Goal: Task Accomplishment & Management: Complete application form

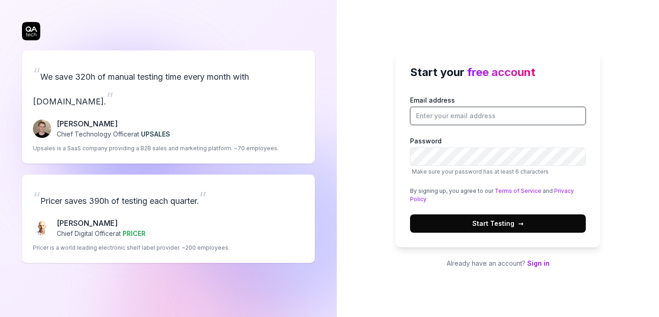
click at [471, 121] on input "Email address" at bounding box center [498, 116] width 176 height 18
type input "james@closeeasy.co.uk"
click at [479, 220] on span "Start Testing →" at bounding box center [497, 223] width 51 height 10
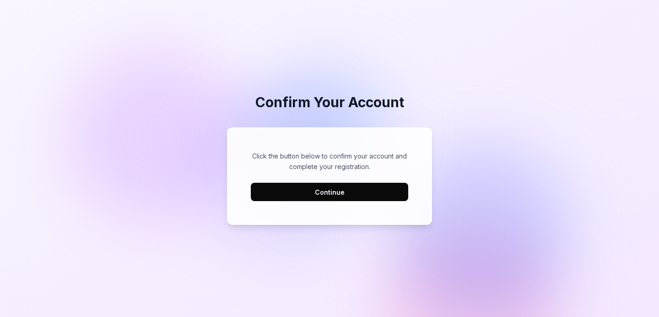
click at [319, 200] on button "Continue" at bounding box center [329, 192] width 157 height 18
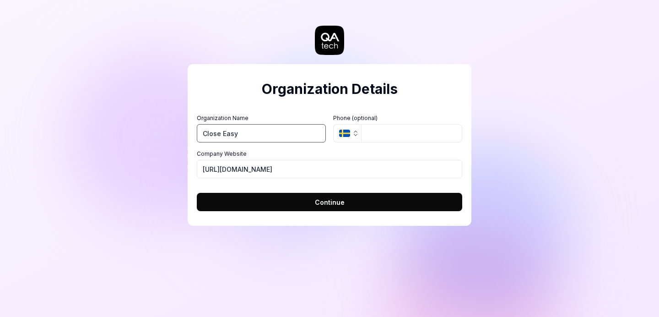
type input "Close Easy"
click at [354, 135] on icon "button" at bounding box center [355, 133] width 7 height 7
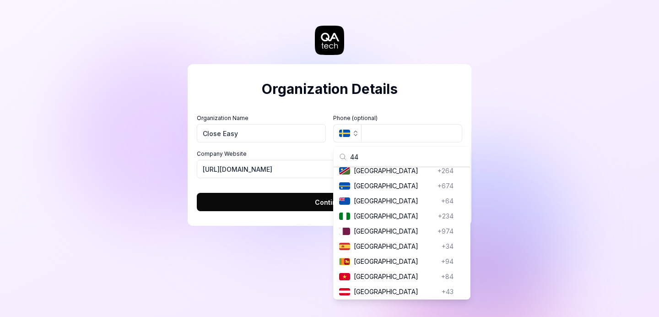
type input "4"
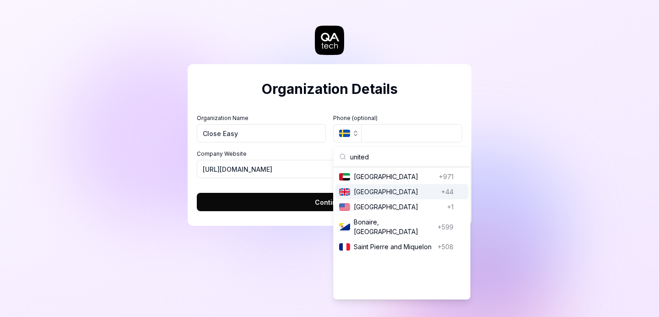
type input "united"
click at [377, 189] on span "United Kingdom" at bounding box center [396, 192] width 84 height 10
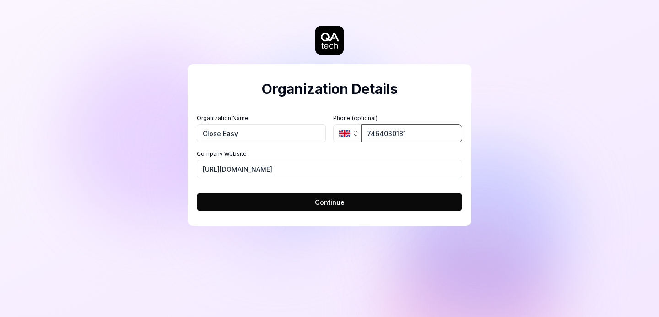
type input "7464030181"
click at [274, 190] on form "Organization Name Close Easy Organization Logo (Square minimum 256x256px) Click…" at bounding box center [329, 159] width 265 height 103
click at [287, 200] on button "Continue" at bounding box center [329, 202] width 265 height 18
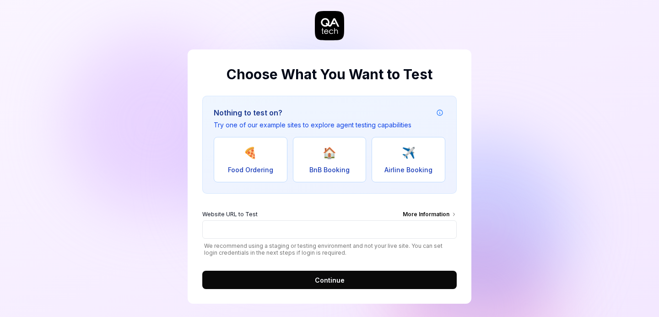
scroll to position [20, 0]
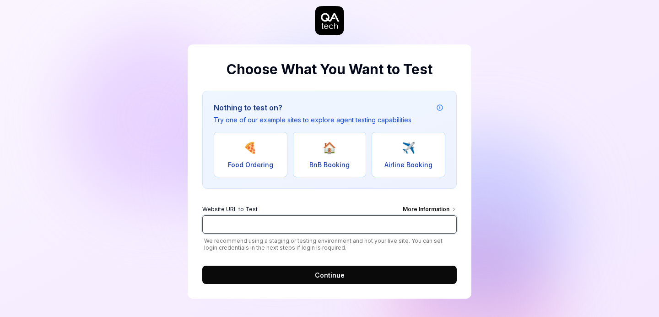
click at [331, 218] on input "Website URL to Test More Information" at bounding box center [329, 224] width 254 height 18
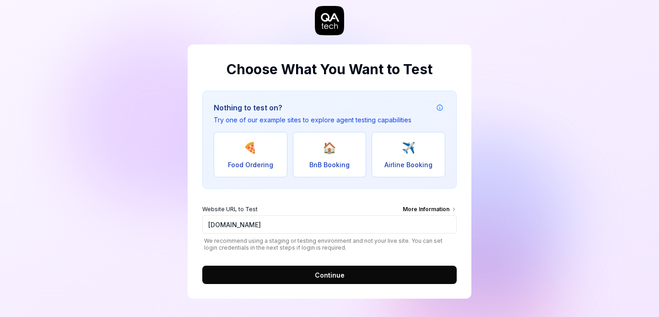
type input "https://dev-app.closeeasy.co.uk"
click at [357, 273] on button "Continue" at bounding box center [329, 274] width 254 height 18
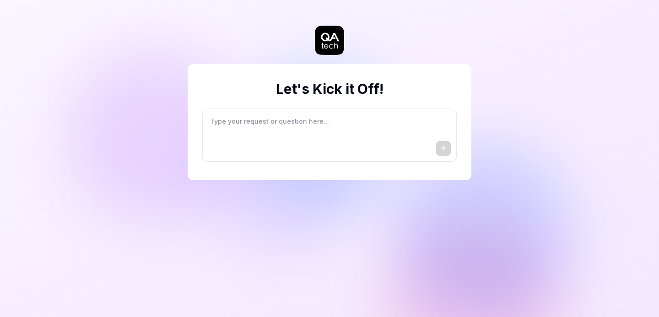
type textarea "*"
type textarea "I"
type textarea "*"
type textarea "I"
type textarea "*"
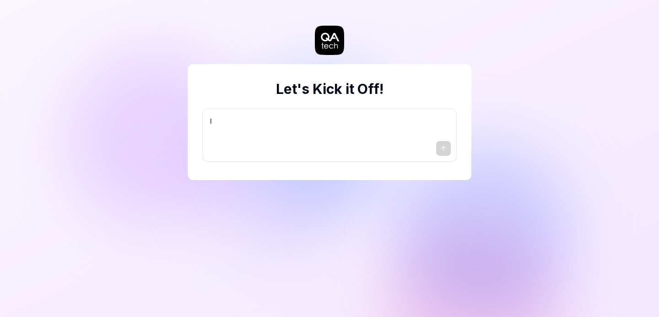
type textarea "I w"
type textarea "*"
type textarea "I wa"
type textarea "*"
type textarea "I wan"
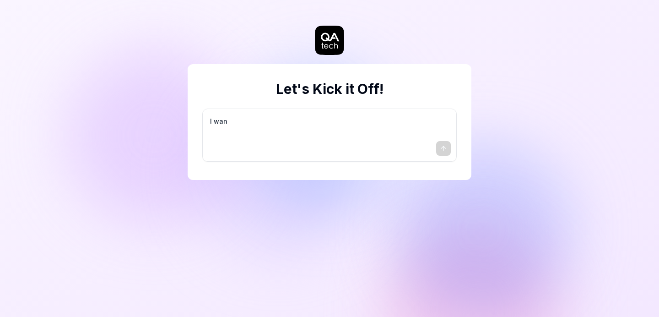
type textarea "*"
type textarea "I want"
type textarea "*"
type textarea "I want"
type textarea "*"
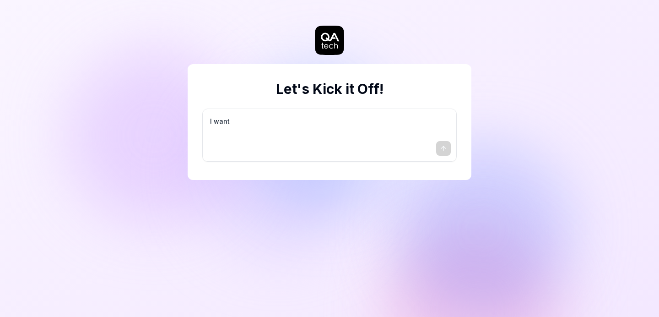
type textarea "I want a"
type textarea "*"
type textarea "I want a"
type textarea "*"
type textarea "I want a g"
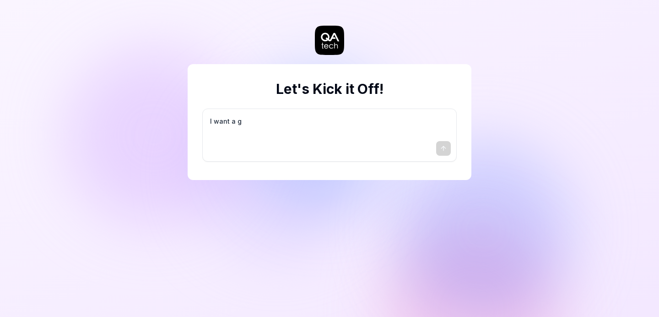
type textarea "*"
type textarea "I want a go"
type textarea "*"
type textarea "I want a goo"
type textarea "*"
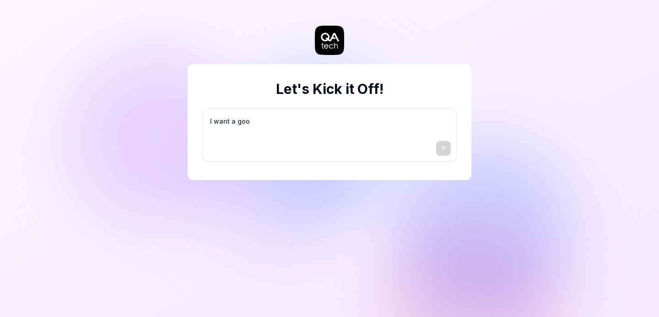
type textarea "I want a good"
type textarea "*"
type textarea "I want a good"
type textarea "*"
type textarea "I want a good t"
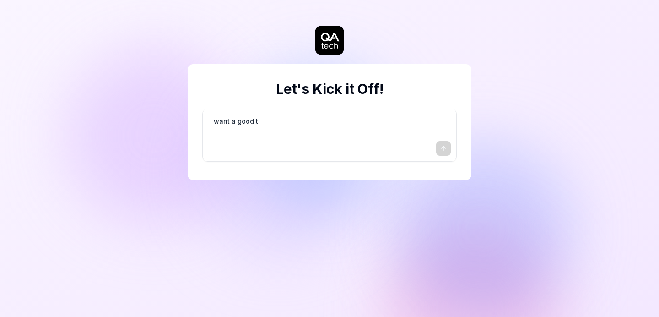
type textarea "*"
type textarea "I want a good te"
type textarea "*"
type textarea "I want a good tes"
type textarea "*"
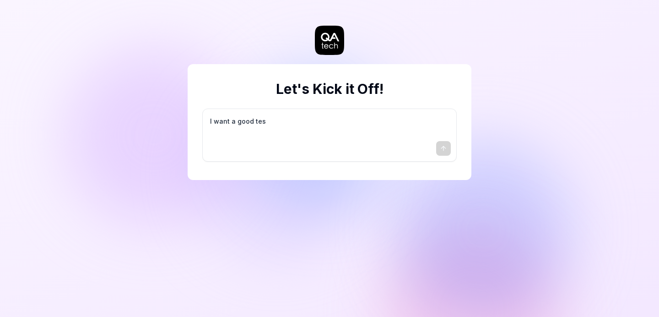
type textarea "I want a good test"
type textarea "*"
type textarea "I want a good test"
type textarea "*"
type textarea "I want a good test s"
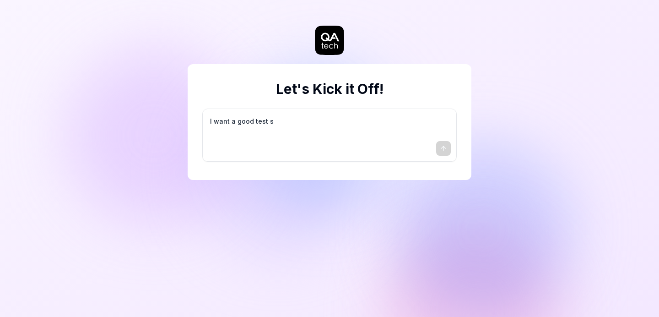
type textarea "*"
type textarea "I want a good test se"
type textarea "*"
type textarea "I want a good test set"
type textarea "*"
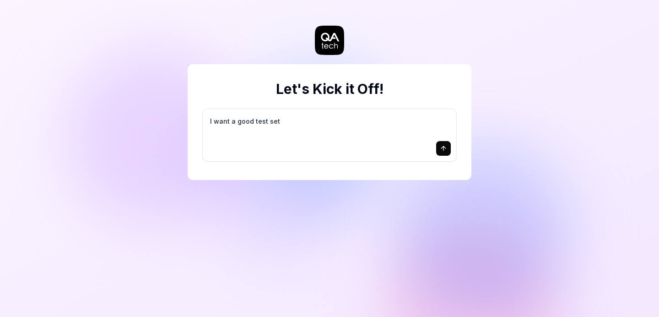
type textarea "I want a good test setu"
type textarea "*"
type textarea "I want a good test setup"
type textarea "*"
type textarea "I want a good test setup"
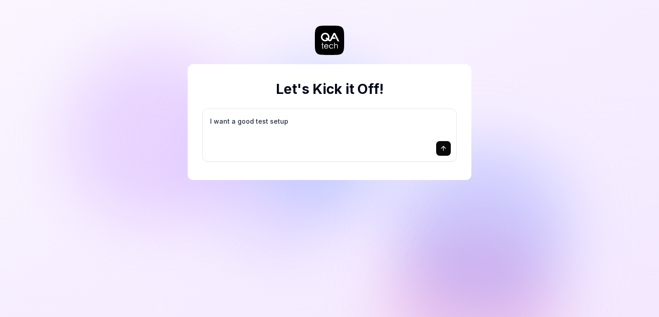
type textarea "*"
type textarea "I want a good test setup f"
type textarea "*"
type textarea "I want a good test setup fo"
type textarea "*"
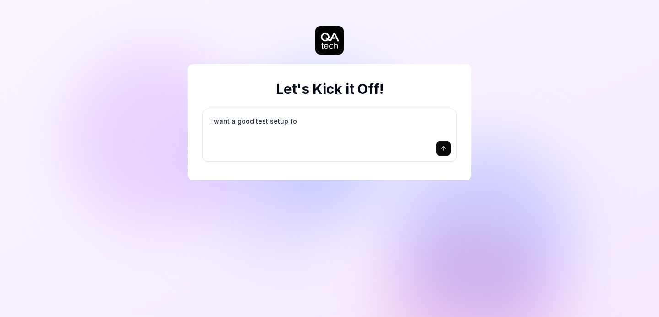
type textarea "I want a good test setup for"
type textarea "*"
type textarea "I want a good test setup for"
type textarea "*"
type textarea "I want a good test setup for m"
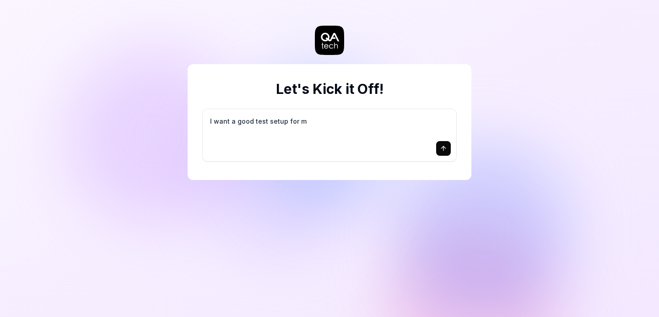
type textarea "*"
type textarea "I want a good test setup for my"
type textarea "*"
type textarea "I want a good test setup for my"
type textarea "*"
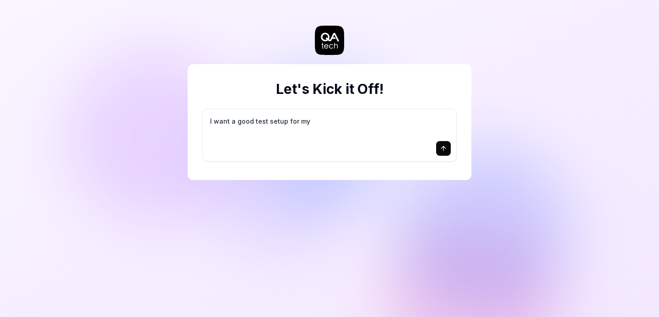
type textarea "I want a good test setup for my s"
type textarea "*"
type textarea "I want a good test setup for my si"
type textarea "*"
type textarea "I want a good test setup for my sit"
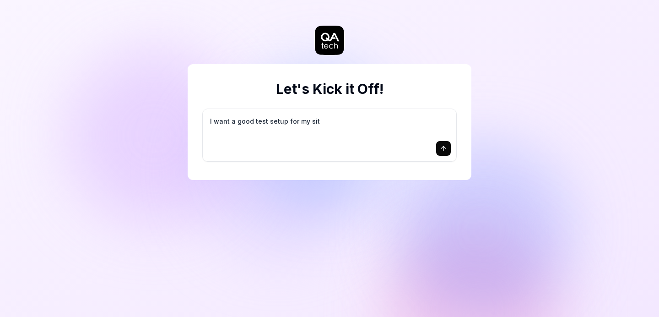
type textarea "*"
type textarea "I want a good test setup for my site"
type textarea "*"
type textarea "I want a good test setup for my site"
type textarea "*"
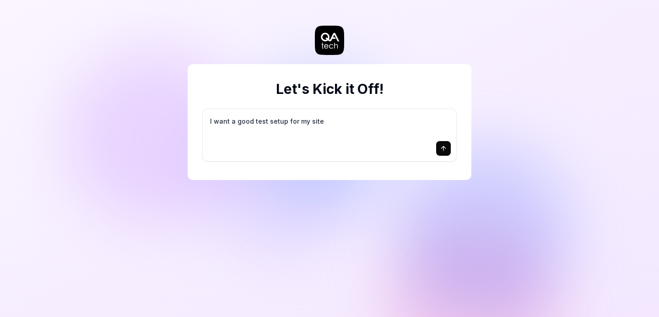
type textarea "I want a good test setup for my site -"
type textarea "*"
type textarea "I want a good test setup for my site -"
type textarea "*"
type textarea "I want a good test setup for my site - h"
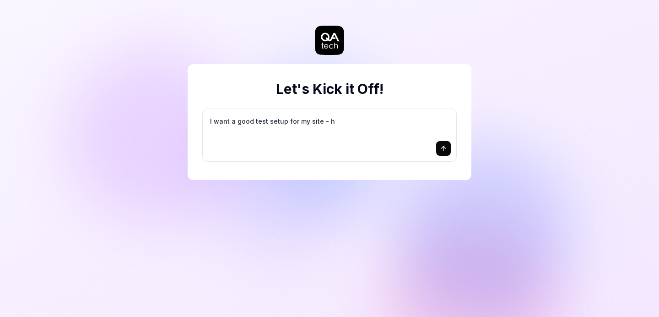
type textarea "*"
type textarea "I want a good test setup for my site - he"
type textarea "*"
type textarea "I want a good test setup for my site - hel"
type textarea "*"
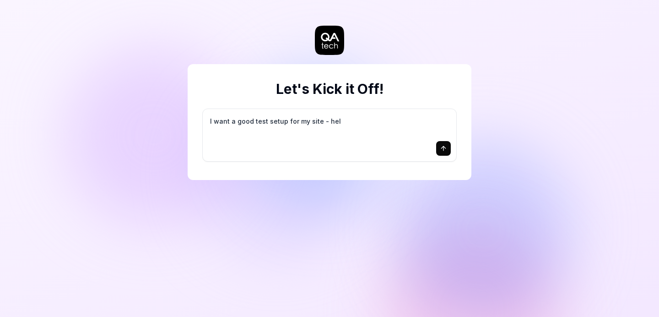
type textarea "I want a good test setup for my site - help"
type textarea "*"
type textarea "I want a good test setup for my site - help"
type textarea "*"
type textarea "I want a good test setup for my site - help m"
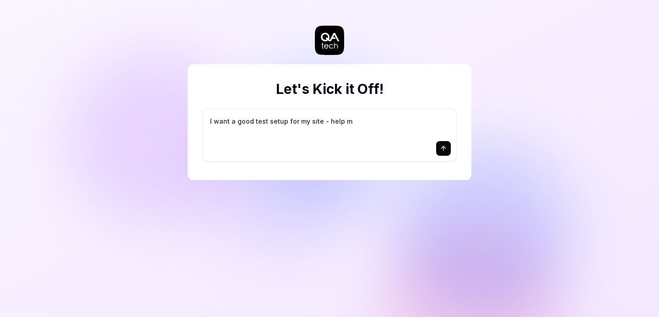
type textarea "*"
type textarea "I want a good test setup for my site - help me"
type textarea "*"
type textarea "I want a good test setup for my site - help me"
type textarea "*"
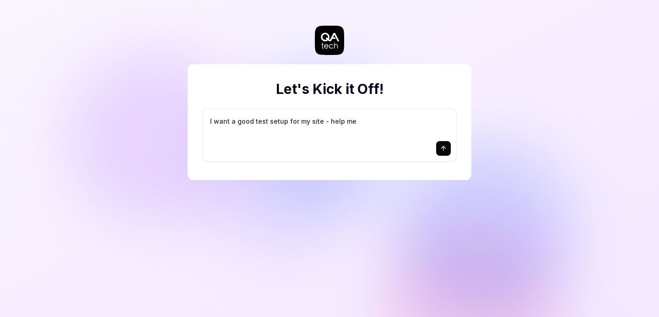
type textarea "I want a good test setup for my site - help me c"
type textarea "*"
type textarea "I want a good test setup for my site - help me cr"
type textarea "*"
type textarea "I want a good test setup for my site - help me cre"
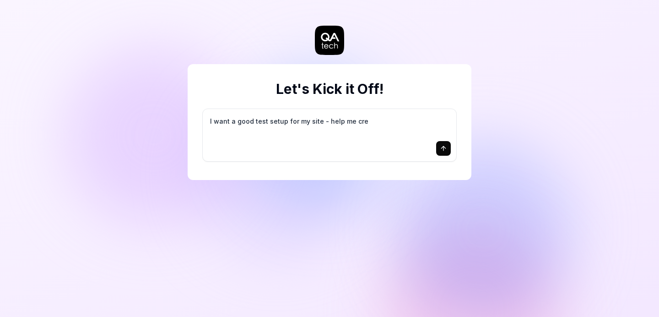
type textarea "*"
type textarea "I want a good test setup for my site - help me crea"
type textarea "*"
type textarea "I want a good test setup for my site - help me creat"
type textarea "*"
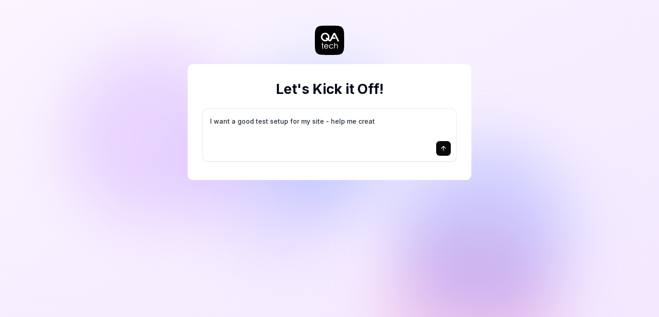
type textarea "I want a good test setup for my site - help me create"
type textarea "*"
type textarea "I want a good test setup for my site - help me create"
type textarea "*"
type textarea "I want a good test setup for my site - help me create t"
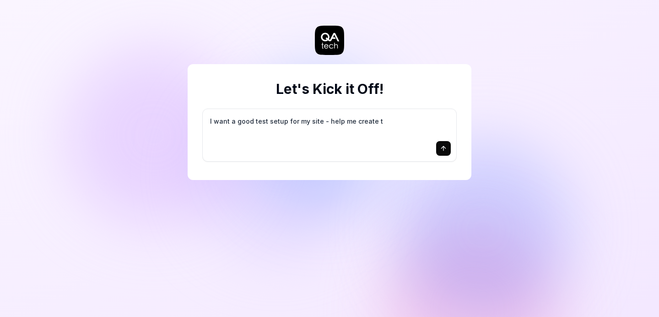
type textarea "*"
type textarea "I want a good test setup for my site - help me create th"
type textarea "*"
type textarea "I want a good test setup for my site - help me create the"
type textarea "*"
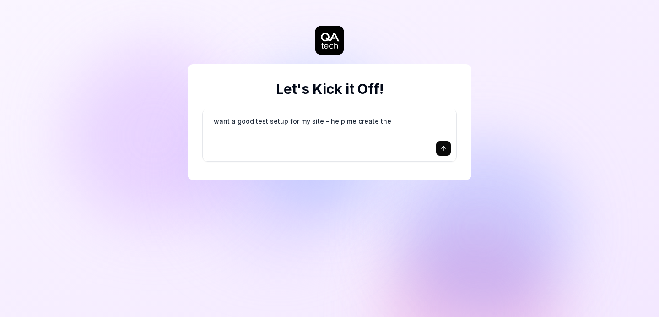
type textarea "I want a good test setup for my site - help me create the"
type textarea "*"
type textarea "I want a good test setup for my site - help me create the f"
type textarea "*"
type textarea "I want a good test setup for my site - help me create the fi"
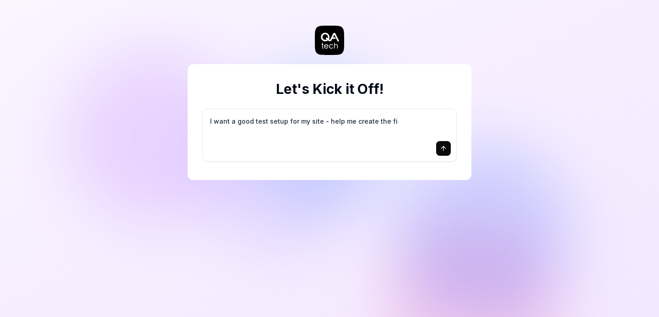
type textarea "*"
type textarea "I want a good test setup for my site - help me create the fir"
type textarea "*"
type textarea "I want a good test setup for my site - help me create the firs"
type textarea "*"
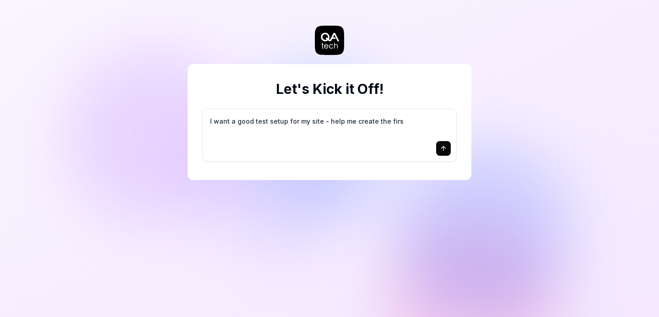
type textarea "I want a good test setup for my site - help me create the first"
type textarea "*"
type textarea "I want a good test setup for my site - help me create the first"
type textarea "*"
type textarea "I want a good test setup for my site - help me create the first 3"
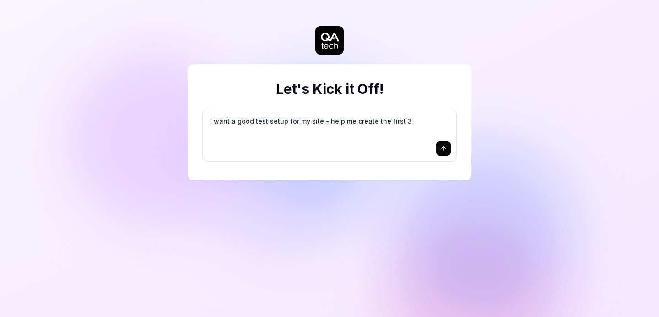
type textarea "*"
type textarea "I want a good test setup for my site - help me create the first 3-"
type textarea "*"
type textarea "I want a good test setup for my site - help me create the first 3-5"
type textarea "*"
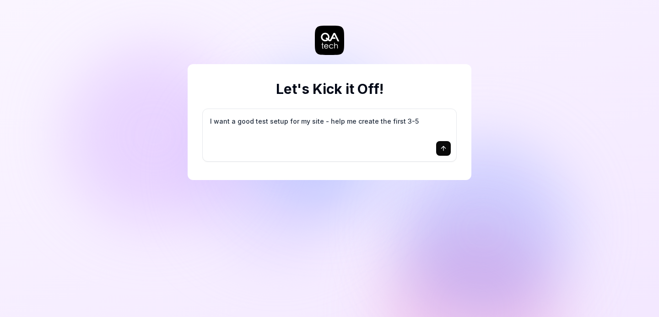
type textarea "I want a good test setup for my site - help me create the first 3-5"
type textarea "*"
type textarea "I want a good test setup for my site - help me create the first 3-5 t"
type textarea "*"
type textarea "I want a good test setup for my site - help me create the first 3-5 te"
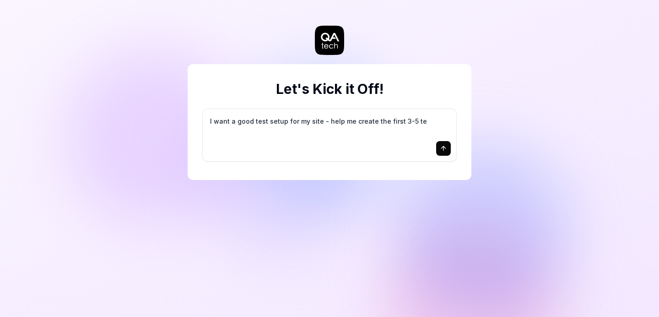
type textarea "*"
type textarea "I want a good test setup for my site - help me create the first 3-5 tes"
type textarea "*"
type textarea "I want a good test setup for my site - help me create the first 3-5 test"
type textarea "*"
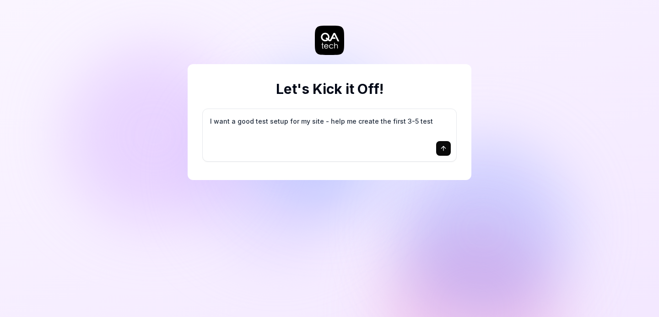
type textarea "I want a good test setup for my site - help me create the first 3-5 test"
type textarea "*"
type textarea "I want a good test setup for my site - help me create the first 3-5 test c"
type textarea "*"
type textarea "I want a good test setup for my site - help me create the first 3-5 test ca"
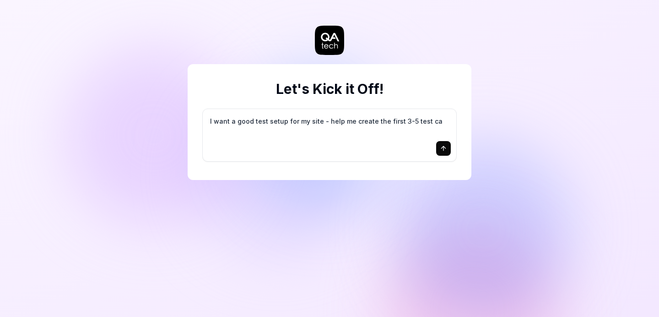
type textarea "*"
type textarea "I want a good test setup for my site - help me create the first 3-5 test cas"
type textarea "*"
type textarea "I want a good test setup for my site - help me create the first 3-5 test case"
type textarea "*"
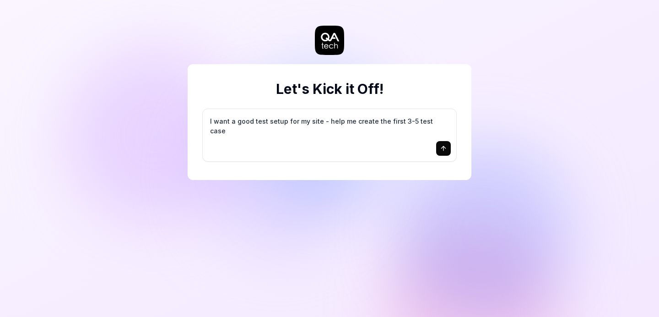
type textarea "I want a good test setup for my site - help me create the first 3-5 test cases"
click at [342, 119] on textarea "I want a good test setup for my site - help me create the first 3-5 test cases" at bounding box center [329, 125] width 243 height 23
click at [317, 125] on textarea "I want a good test setup for my site - help me create the first 3-5 test cases" at bounding box center [329, 125] width 243 height 23
click at [445, 148] on icon "submit" at bounding box center [443, 148] width 7 height 7
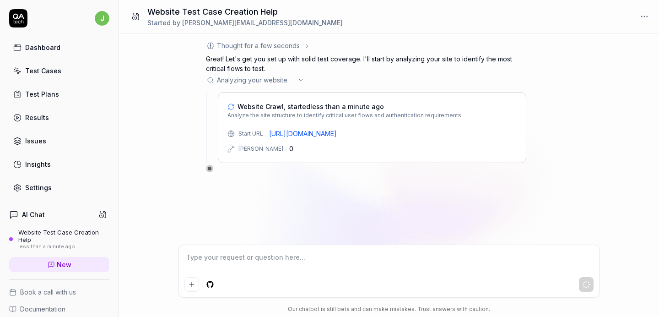
scroll to position [67, 0]
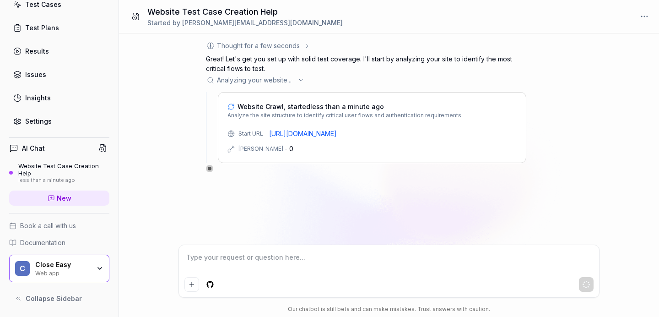
click at [70, 298] on span "Collapse Sidebar" at bounding box center [54, 298] width 56 height 10
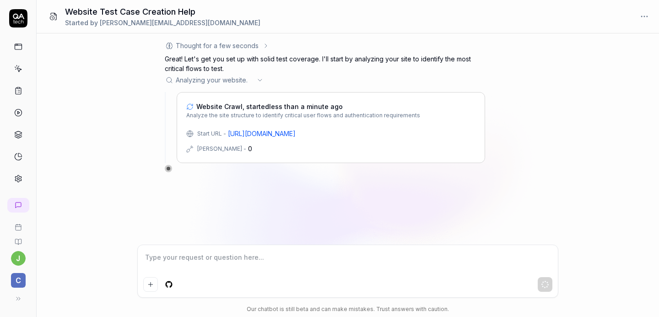
scroll to position [0, 0]
click at [15, 296] on icon at bounding box center [16, 298] width 7 height 7
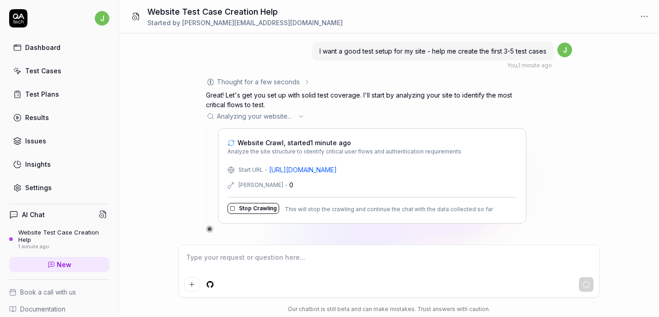
click at [166, 162] on div "I want a good test setup for my site - help me create the first 3-5 test cases …" at bounding box center [389, 138] width 540 height 211
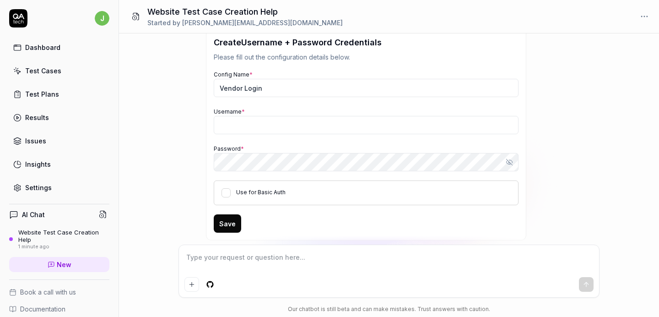
scroll to position [101, 0]
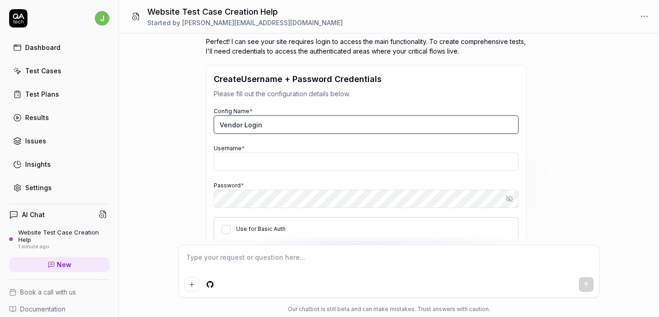
click at [238, 129] on input "Vendor Login" at bounding box center [366, 124] width 305 height 18
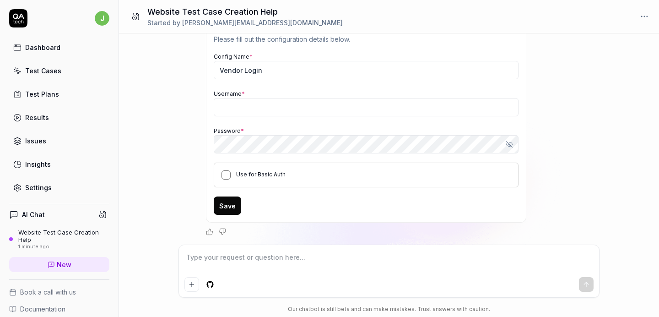
click at [224, 175] on button "Use for Basic Auth" at bounding box center [226, 174] width 9 height 9
click at [37, 185] on div "Settings" at bounding box center [38, 188] width 27 height 10
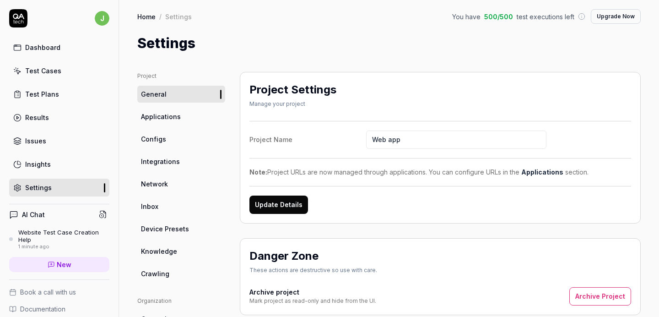
click at [42, 45] on div "Dashboard" at bounding box center [42, 48] width 35 height 10
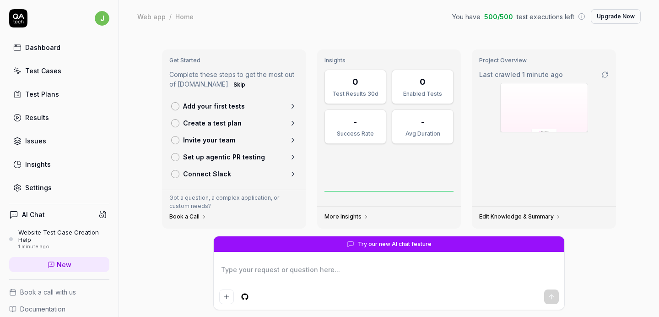
click at [25, 118] on div "Results" at bounding box center [37, 118] width 24 height 10
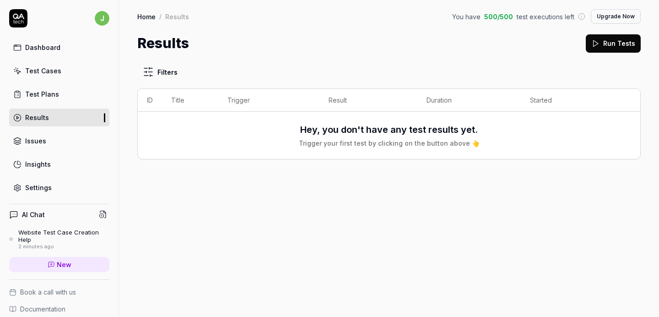
click at [39, 89] on link "Test Plans" at bounding box center [59, 94] width 100 height 18
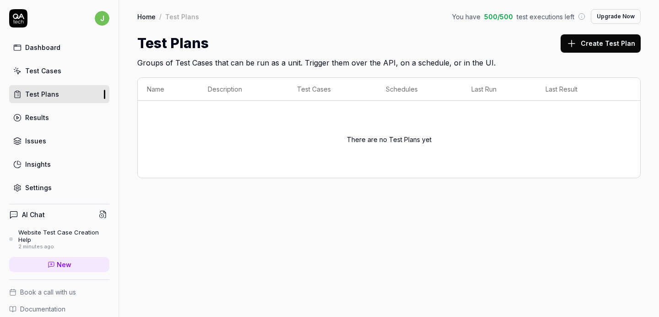
click at [49, 67] on div "Test Cases" at bounding box center [43, 71] width 36 height 10
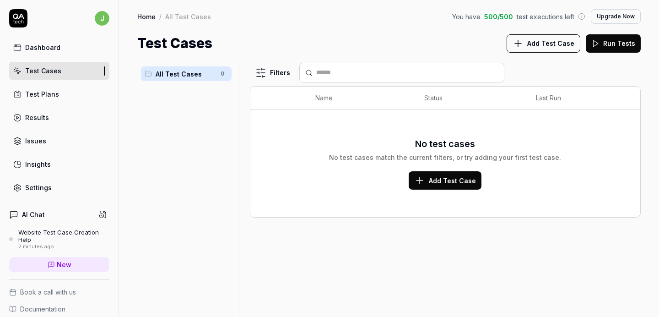
click at [50, 49] on div "Dashboard" at bounding box center [42, 48] width 35 height 10
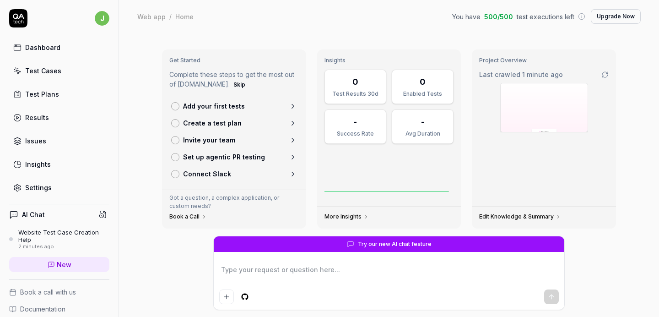
click at [25, 217] on h4 "AI Chat" at bounding box center [33, 215] width 23 height 10
click at [103, 211] on icon at bounding box center [103, 214] width 8 height 8
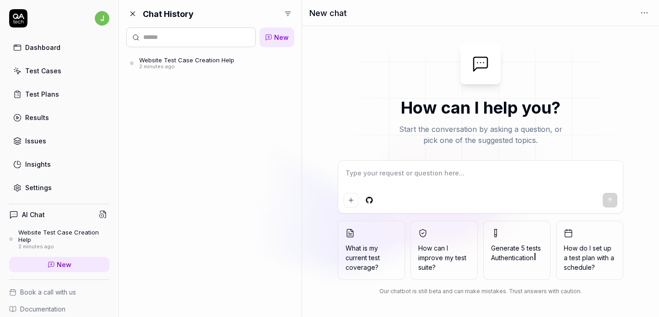
click at [165, 66] on div "2 minutes ago" at bounding box center [186, 67] width 95 height 6
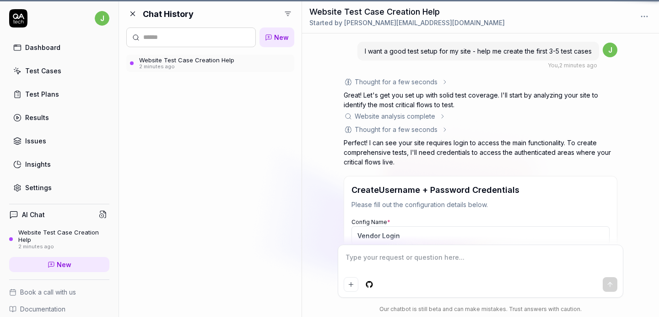
scroll to position [165, 0]
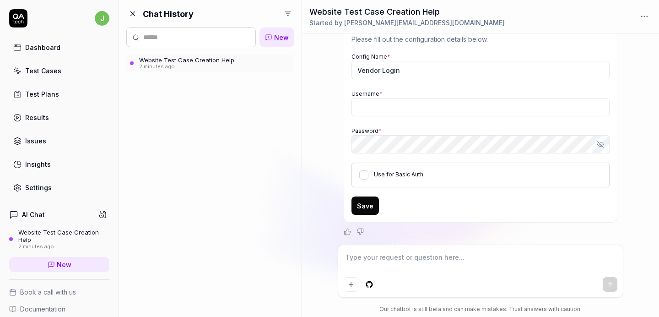
click at [362, 201] on button "Save" at bounding box center [364, 205] width 27 height 18
type textarea "*"
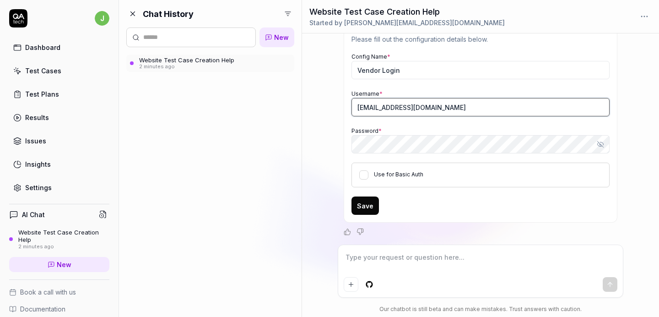
type input "test@me.com"
click at [371, 210] on button "Save" at bounding box center [364, 205] width 27 height 18
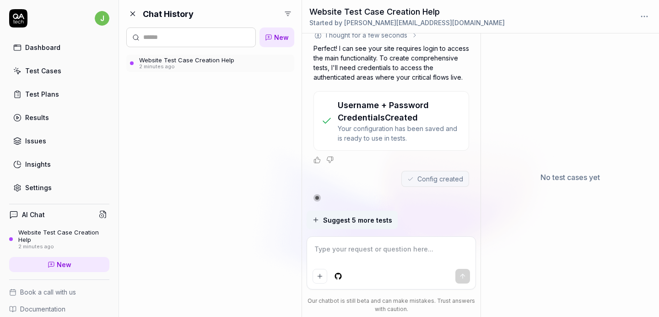
scroll to position [214, 0]
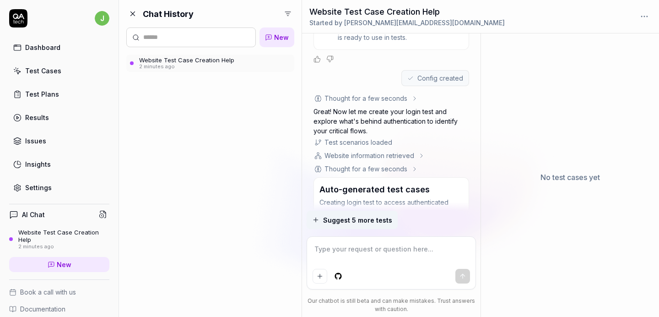
click at [131, 13] on icon at bounding box center [133, 14] width 8 height 8
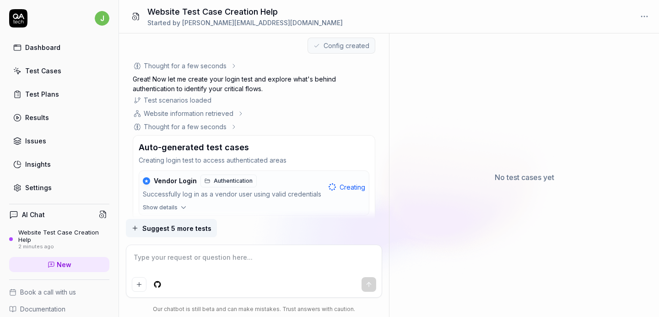
scroll to position [230, 0]
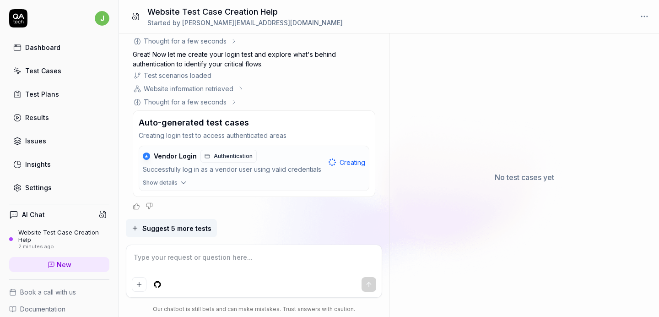
click at [177, 181] on button "Show details" at bounding box center [254, 184] width 230 height 12
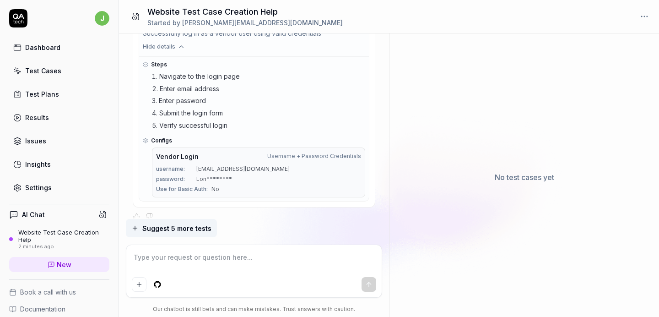
scroll to position [376, 0]
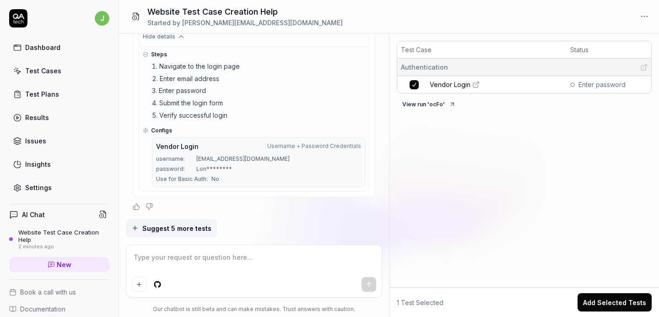
click at [645, 66] on icon at bounding box center [643, 67] width 7 height 7
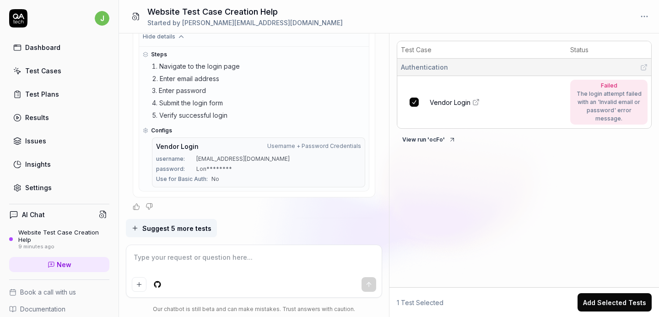
scroll to position [857, 0]
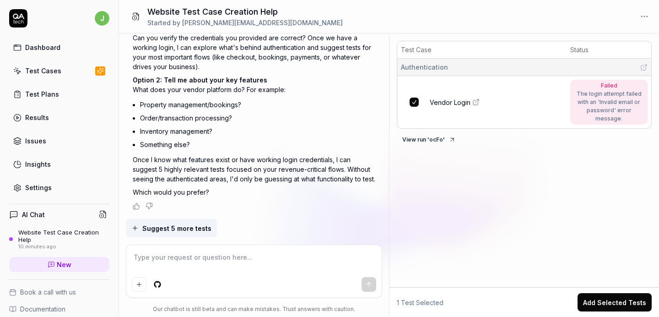
type textarea "*"
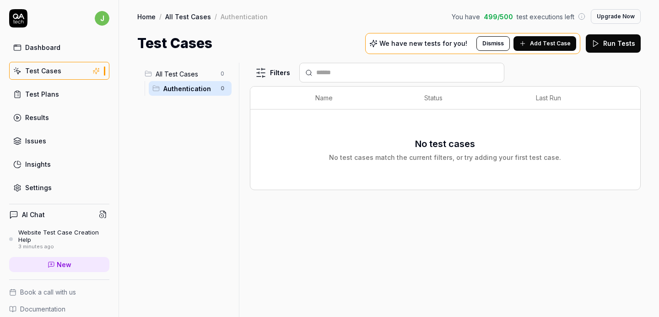
click at [43, 47] on div "Dashboard" at bounding box center [42, 48] width 35 height 10
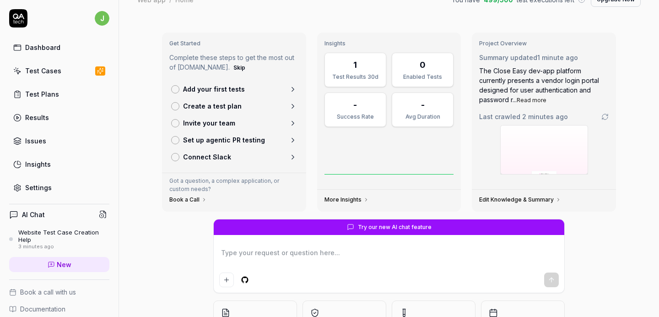
scroll to position [87, 0]
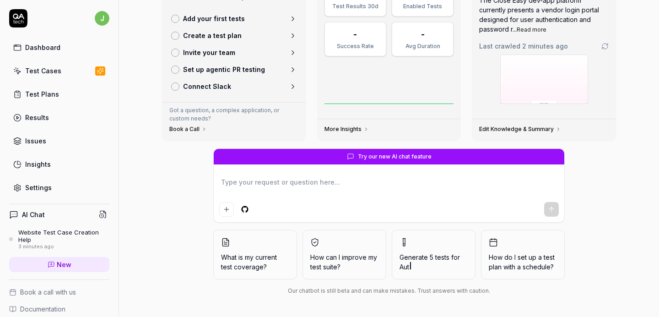
click at [35, 52] on link "Dashboard" at bounding box center [59, 47] width 100 height 18
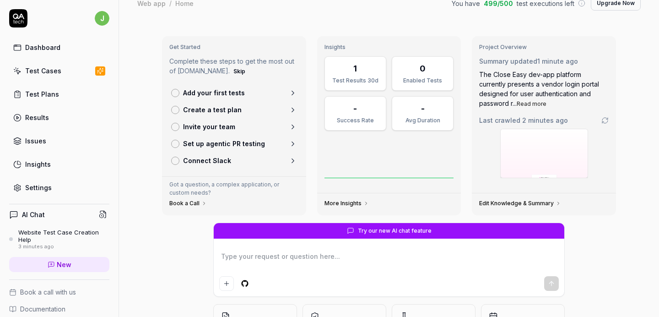
scroll to position [17, 0]
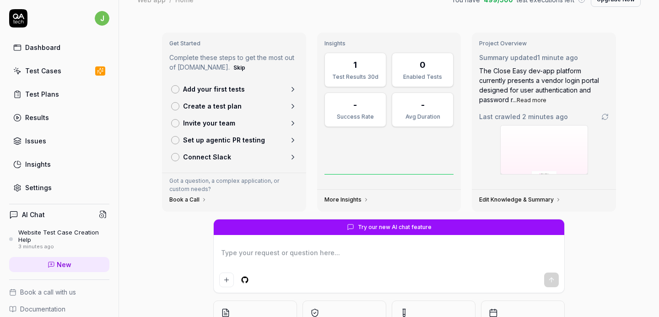
click at [502, 198] on link "Edit Knowledge & Summary" at bounding box center [520, 199] width 82 height 7
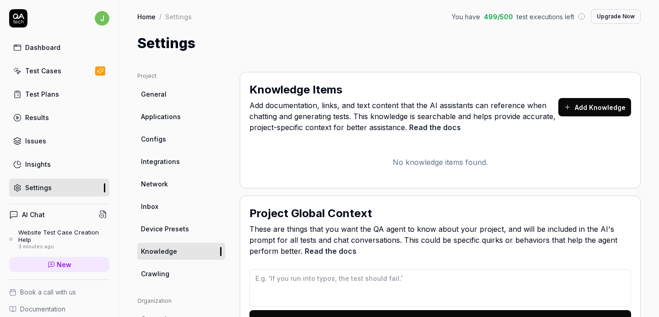
click at [32, 51] on div "Dashboard" at bounding box center [42, 48] width 35 height 10
click at [57, 69] on div "Test Cases" at bounding box center [43, 71] width 36 height 10
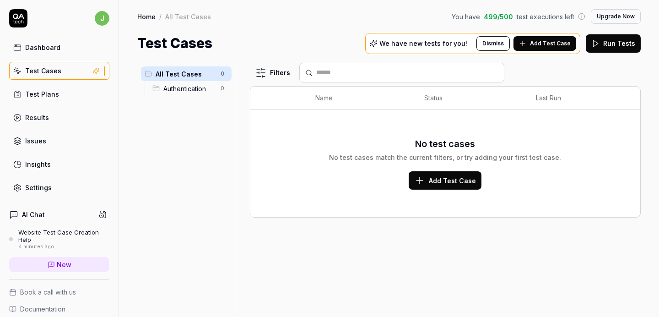
click at [178, 88] on span "Authentication" at bounding box center [189, 89] width 52 height 10
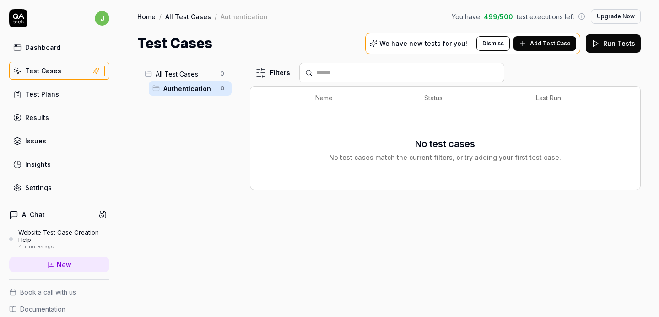
click at [182, 65] on ul "All Test Cases 0 Authentication 0" at bounding box center [186, 81] width 98 height 37
click at [58, 50] on div "Dashboard" at bounding box center [42, 48] width 35 height 10
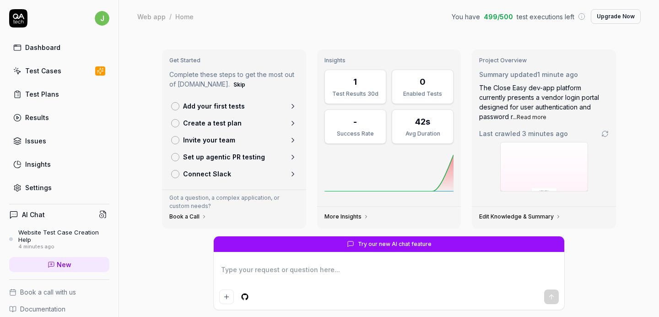
click at [29, 216] on h4 "AI Chat" at bounding box center [33, 215] width 23 height 10
click at [105, 212] on icon at bounding box center [102, 214] width 5 height 7
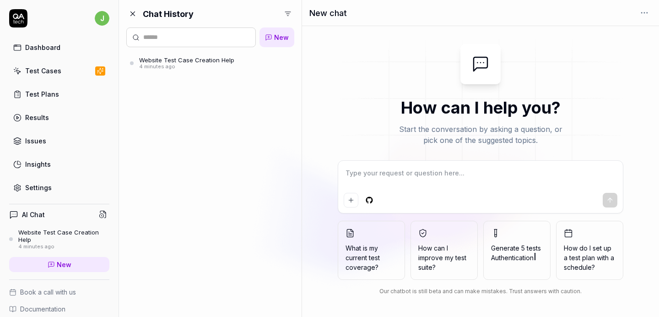
click at [171, 58] on div "Website Test Case Creation Help" at bounding box center [186, 59] width 95 height 7
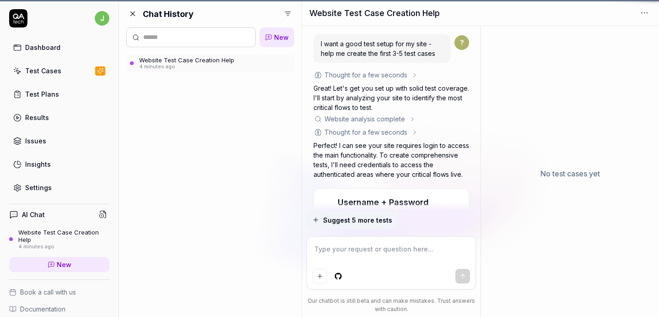
scroll to position [245, 0]
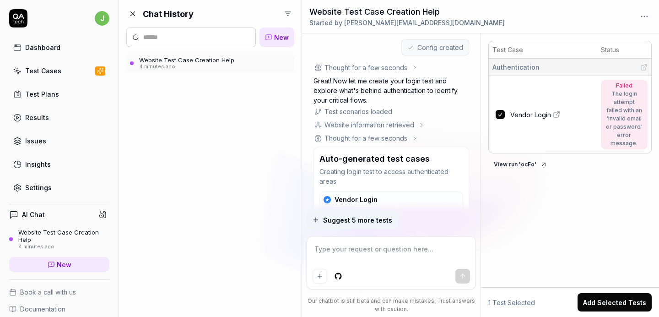
click at [348, 223] on span "Suggest 5 more tests" at bounding box center [357, 220] width 69 height 10
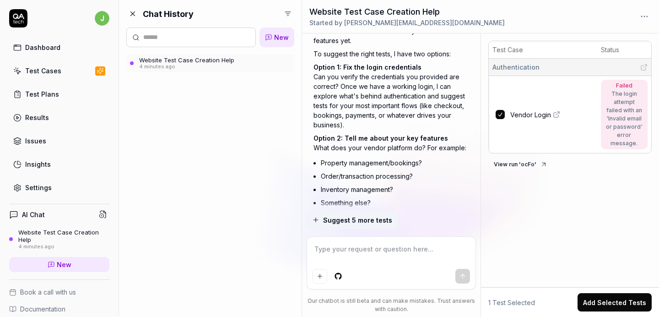
scroll to position [801, 0]
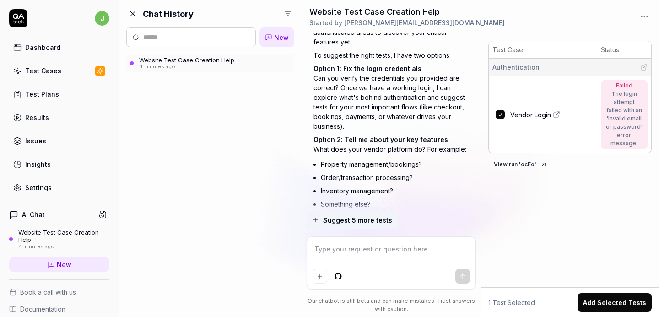
click at [500, 117] on button "button" at bounding box center [500, 114] width 9 height 9
click at [499, 116] on button "button" at bounding box center [500, 114] width 9 height 9
type textarea "*"
